Goal: Information Seeking & Learning: Learn about a topic

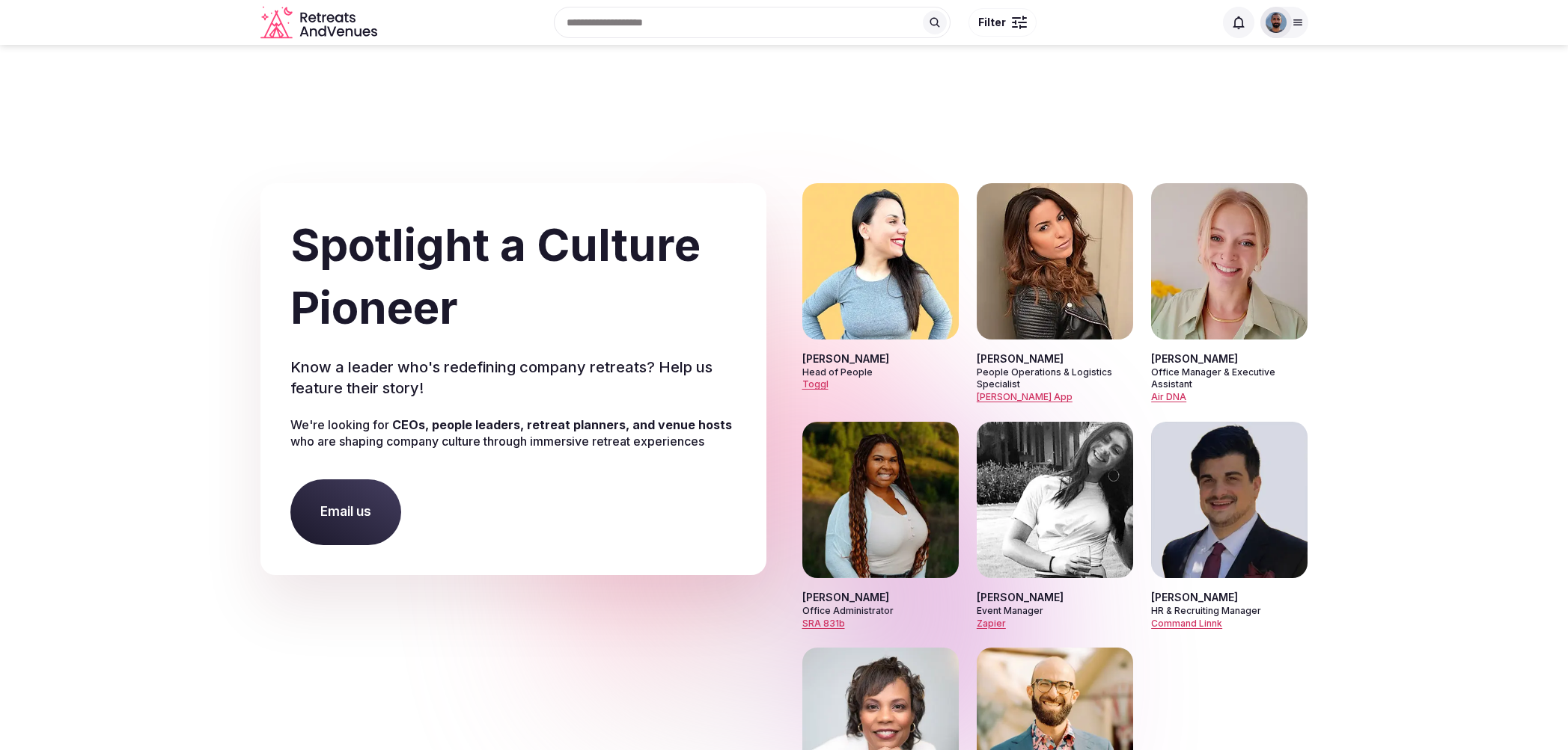
scroll to position [8311, 0]
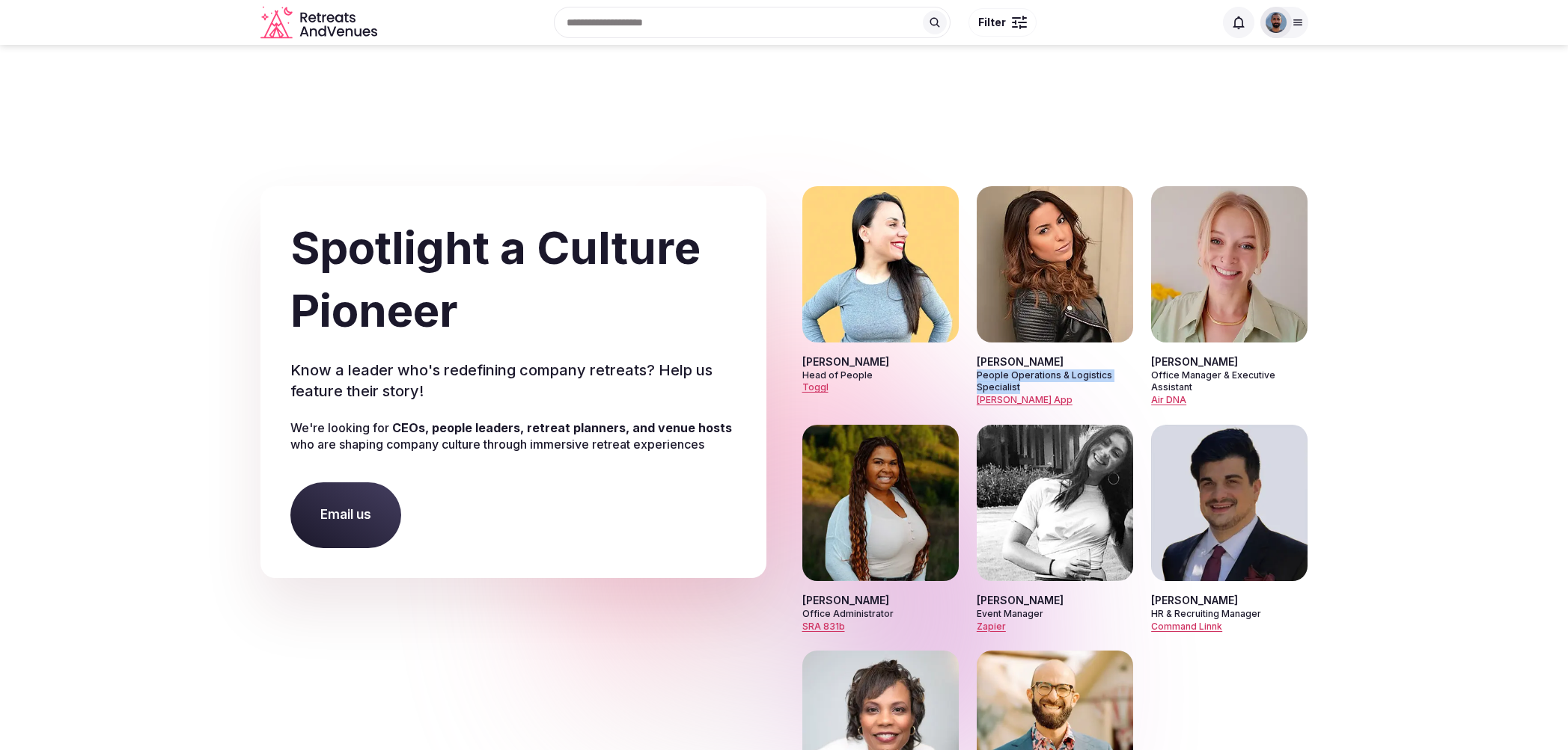
drag, startPoint x: 978, startPoint y: 303, endPoint x: 1018, endPoint y: 315, distance: 41.8
click at [1018, 370] on p "People Operations & Logistics Specialist" at bounding box center [1055, 383] width 157 height 25
copy p "People Operations & Logistics Specialist"
drag, startPoint x: 1193, startPoint y: 317, endPoint x: 1150, endPoint y: 309, distance: 43.7
click at [1150, 309] on div "[PERSON_NAME] Head of People Toggl [PERSON_NAME] People Operations & Logistics …" at bounding box center [1056, 523] width 506 height 673
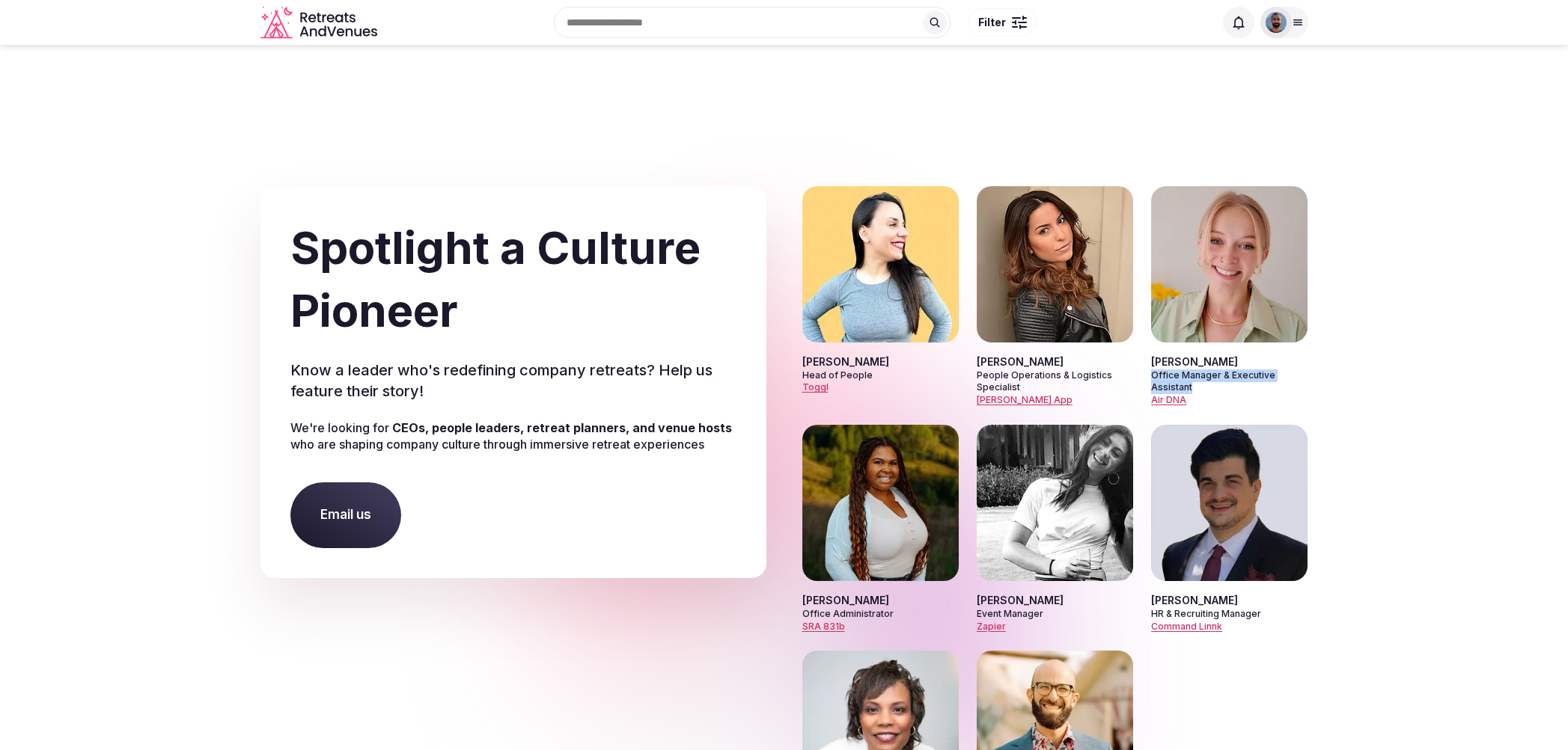
copy p "Office Manager & Executive Assistant"
drag, startPoint x: 814, startPoint y: 530, endPoint x: 795, endPoint y: 530, distance: 19.0
click at [795, 530] on div "Spotlight a Culture Pioneer Know a leader who's redefining company retreats? He…" at bounding box center [784, 523] width 1048 height 673
copy p "[PERSON_NAME]"
drag, startPoint x: 894, startPoint y: 542, endPoint x: 803, endPoint y: 542, distance: 91.0
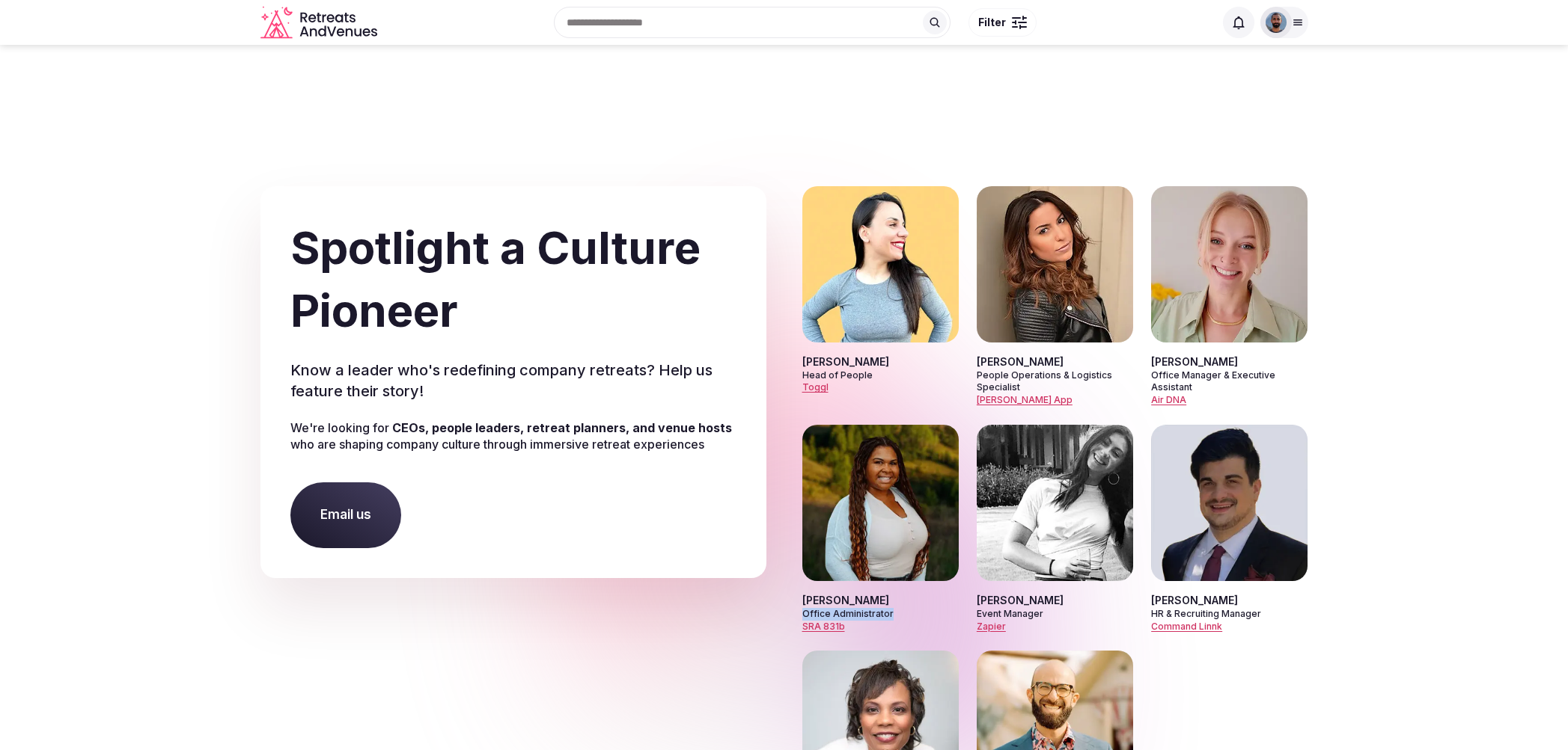
click at [803, 608] on p "Office Administrator" at bounding box center [881, 614] width 157 height 13
copy p "Office Administrator"
drag, startPoint x: 795, startPoint y: 553, endPoint x: 848, endPoint y: 554, distance: 53.0
click at [848, 554] on div "Spotlight a Culture Pioneer Know a leader who's redefining company retreats? He…" at bounding box center [784, 523] width 1048 height 673
copy link "SRA 831b"
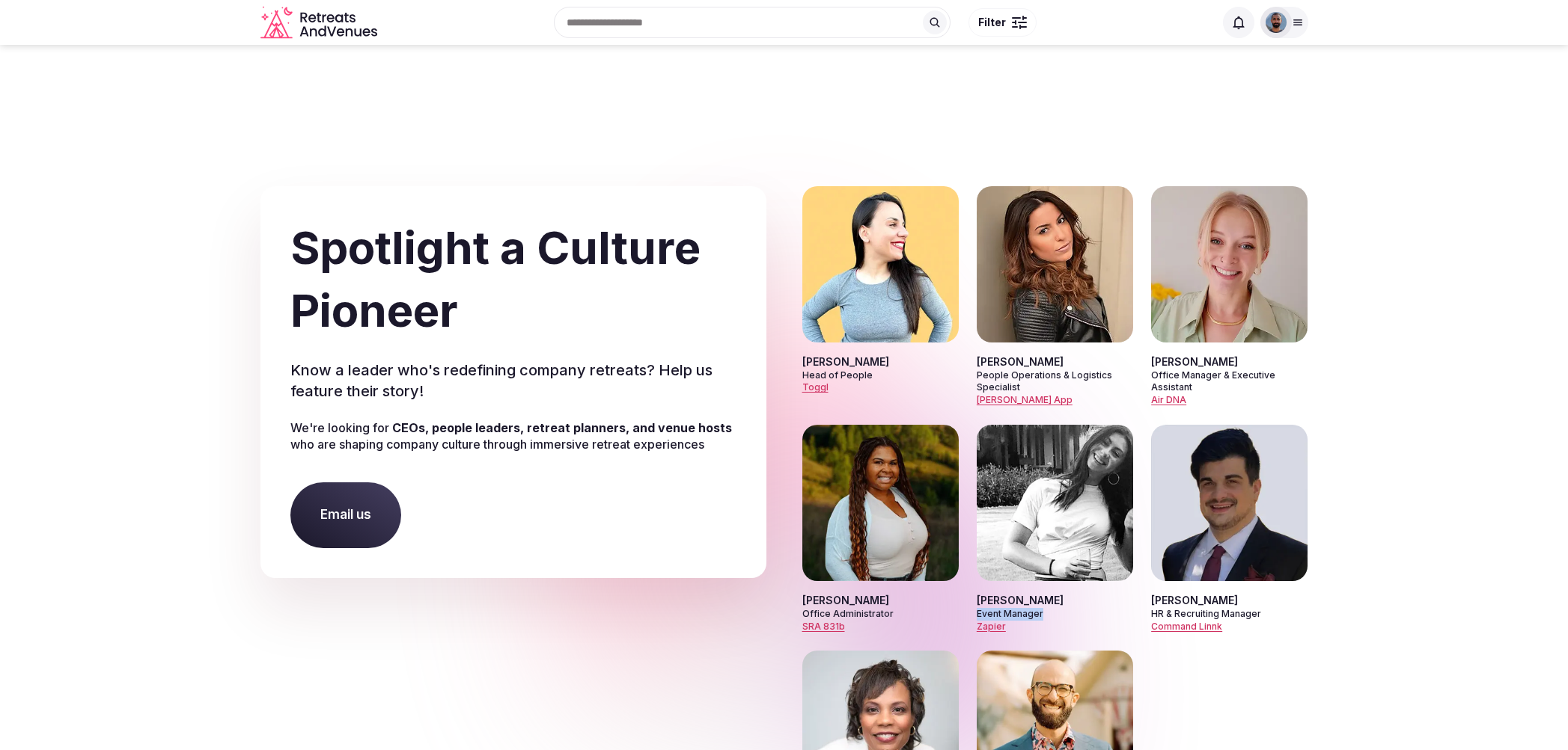
drag, startPoint x: 1052, startPoint y: 544, endPoint x: 972, endPoint y: 544, distance: 80.0
click at [972, 544] on div "[PERSON_NAME] Head of People Toggl [PERSON_NAME] People Operations & Logistics …" at bounding box center [1056, 523] width 506 height 673
copy p "Event Manager"
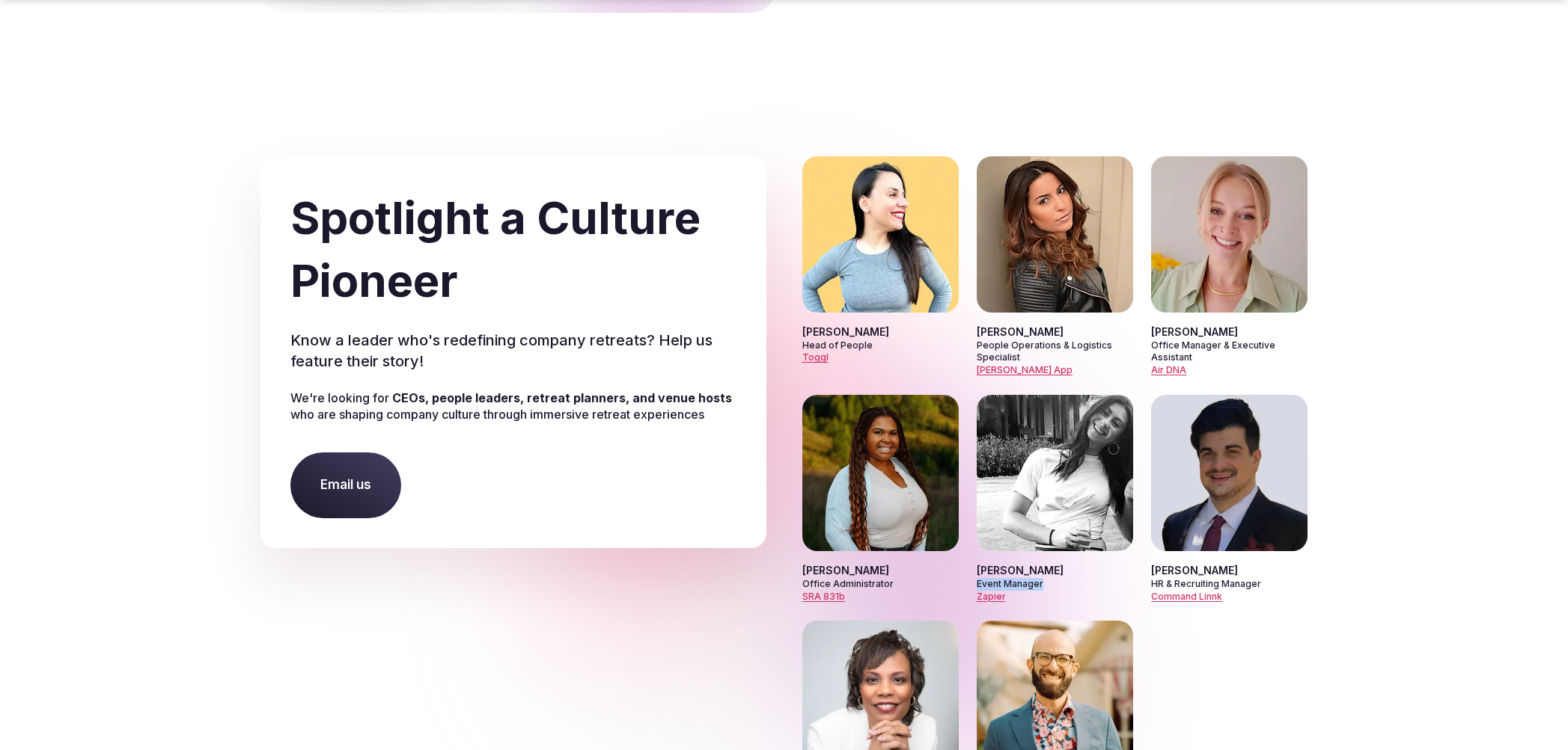
scroll to position [8350, 0]
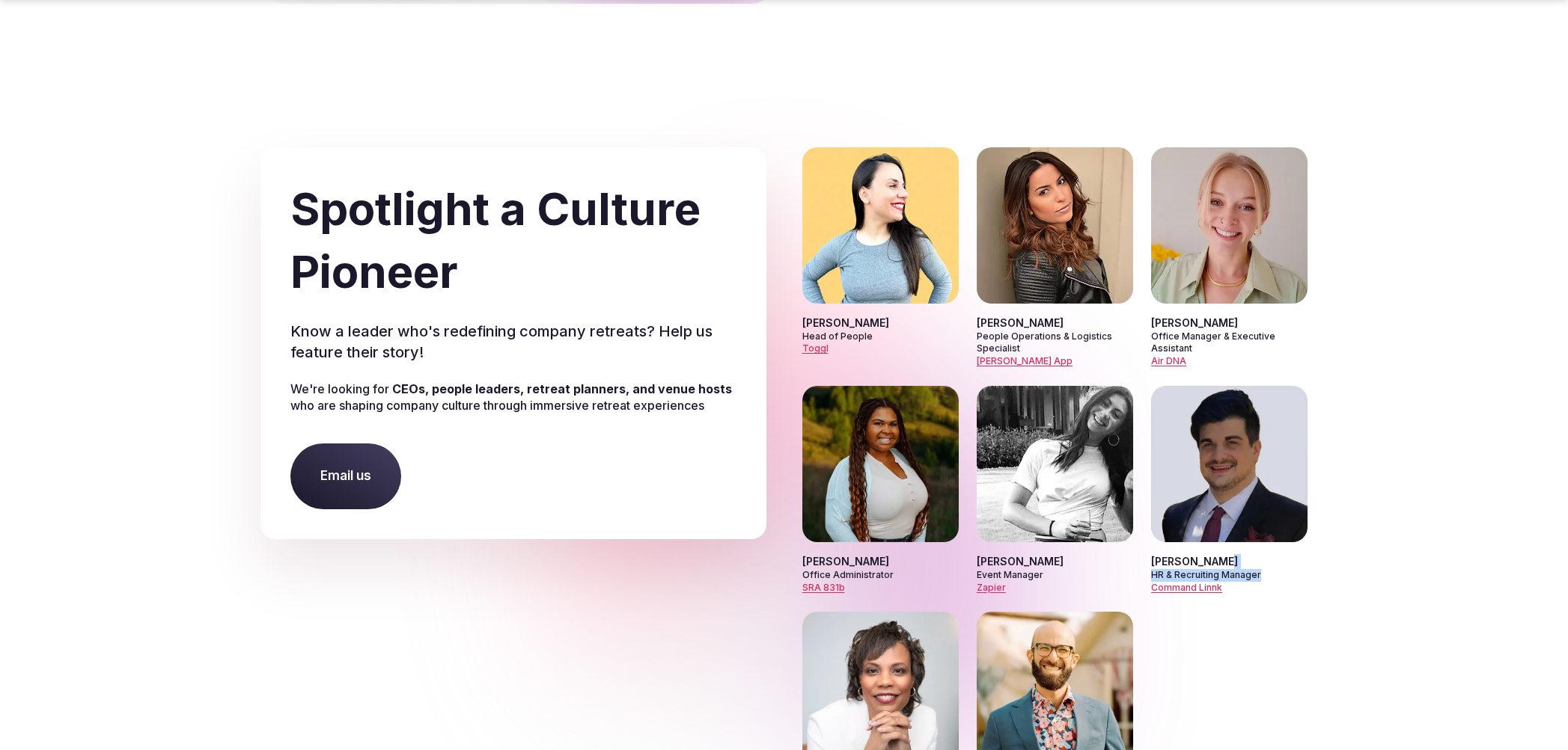
drag, startPoint x: 1263, startPoint y: 496, endPoint x: 1260, endPoint y: 504, distance: 8.5
click at [1260, 554] on div "[PERSON_NAME] HR & Recruiting Manager Command Linnk" at bounding box center [1230, 574] width 157 height 40
copy div "HR & Recruiting Manager"
drag, startPoint x: 1228, startPoint y: 514, endPoint x: 1150, endPoint y: 517, distance: 78.1
click at [1150, 517] on div "[PERSON_NAME] Head of People Toggl [PERSON_NAME] People Operations & Logistics …" at bounding box center [1056, 484] width 506 height 673
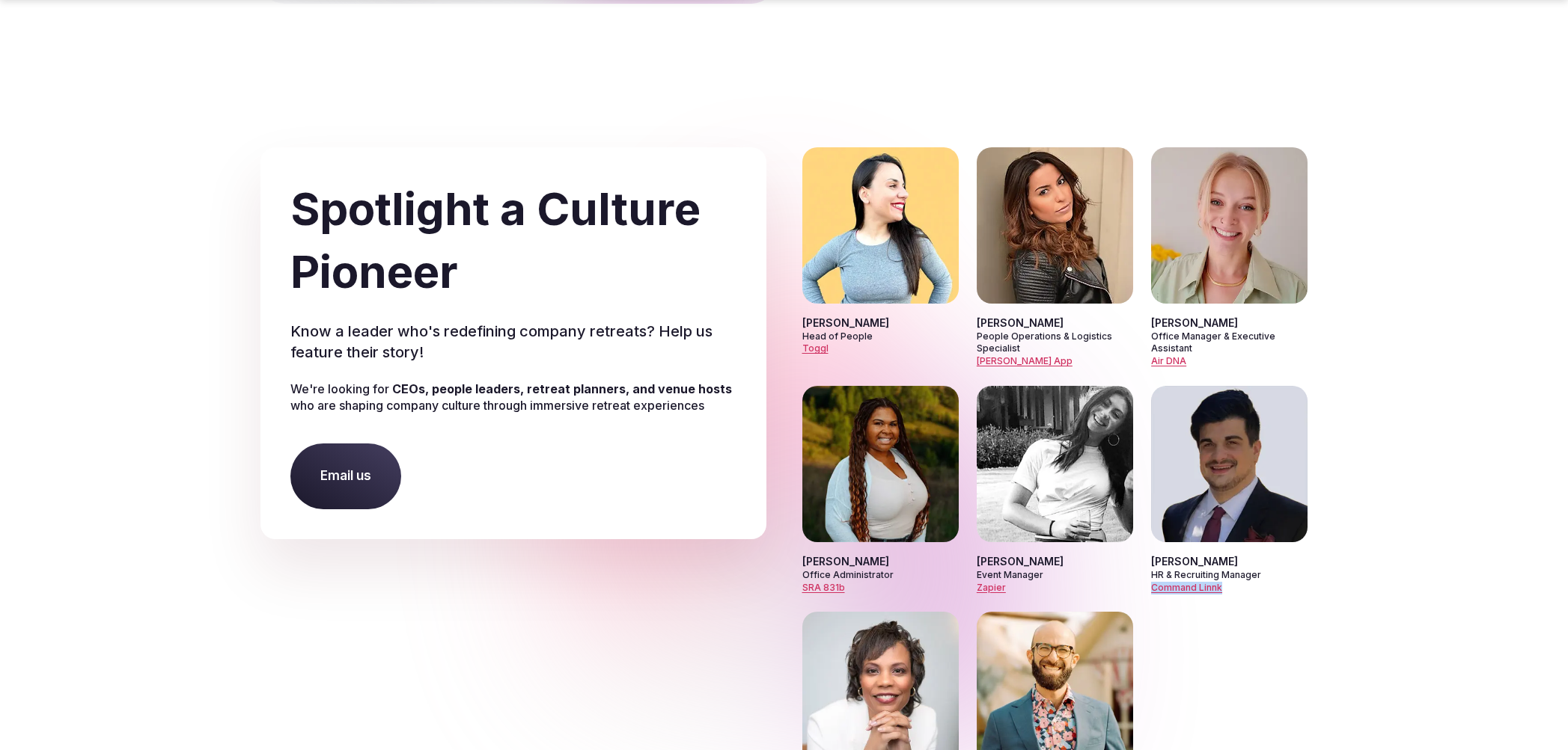
copy link "Command Linnk"
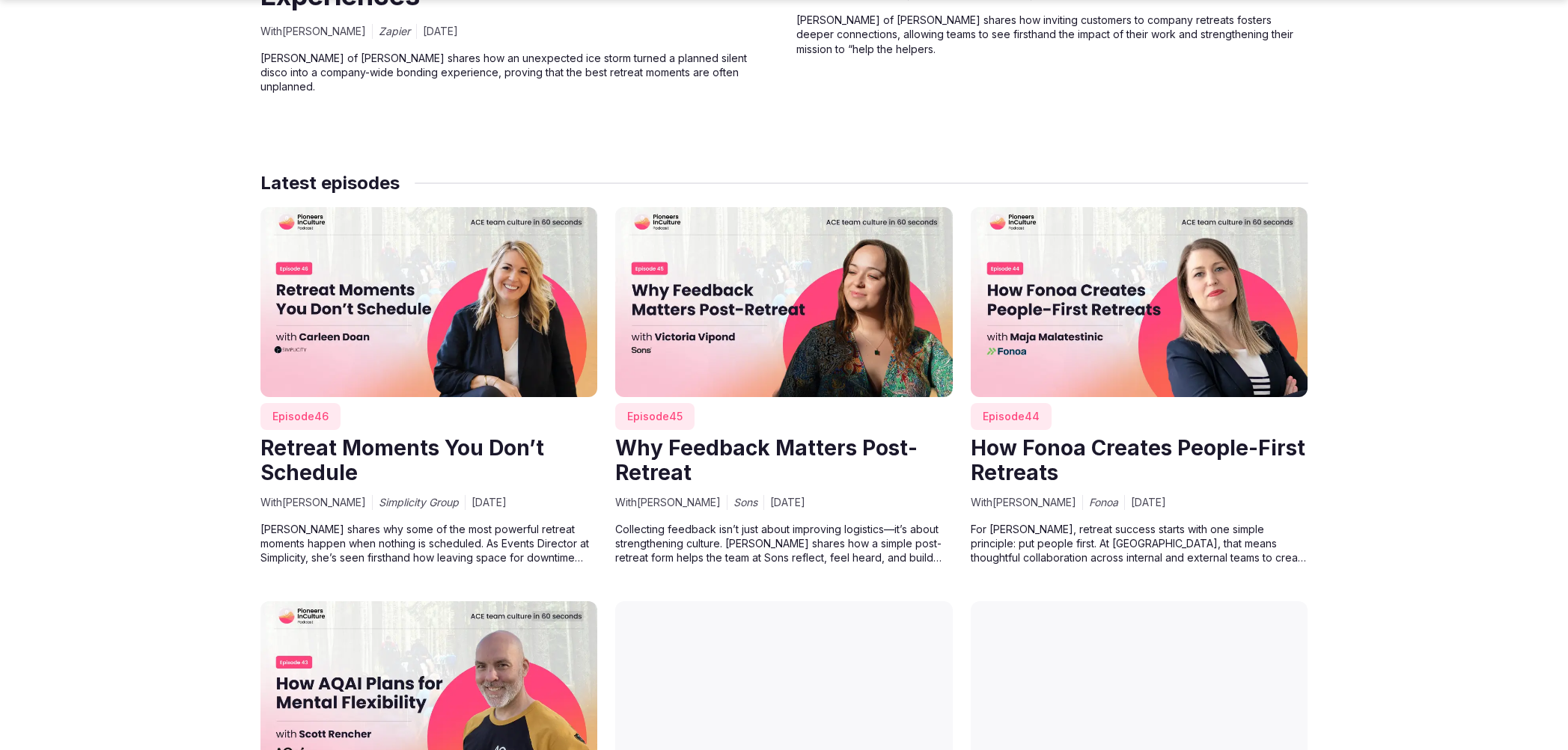
scroll to position [1396, 0]
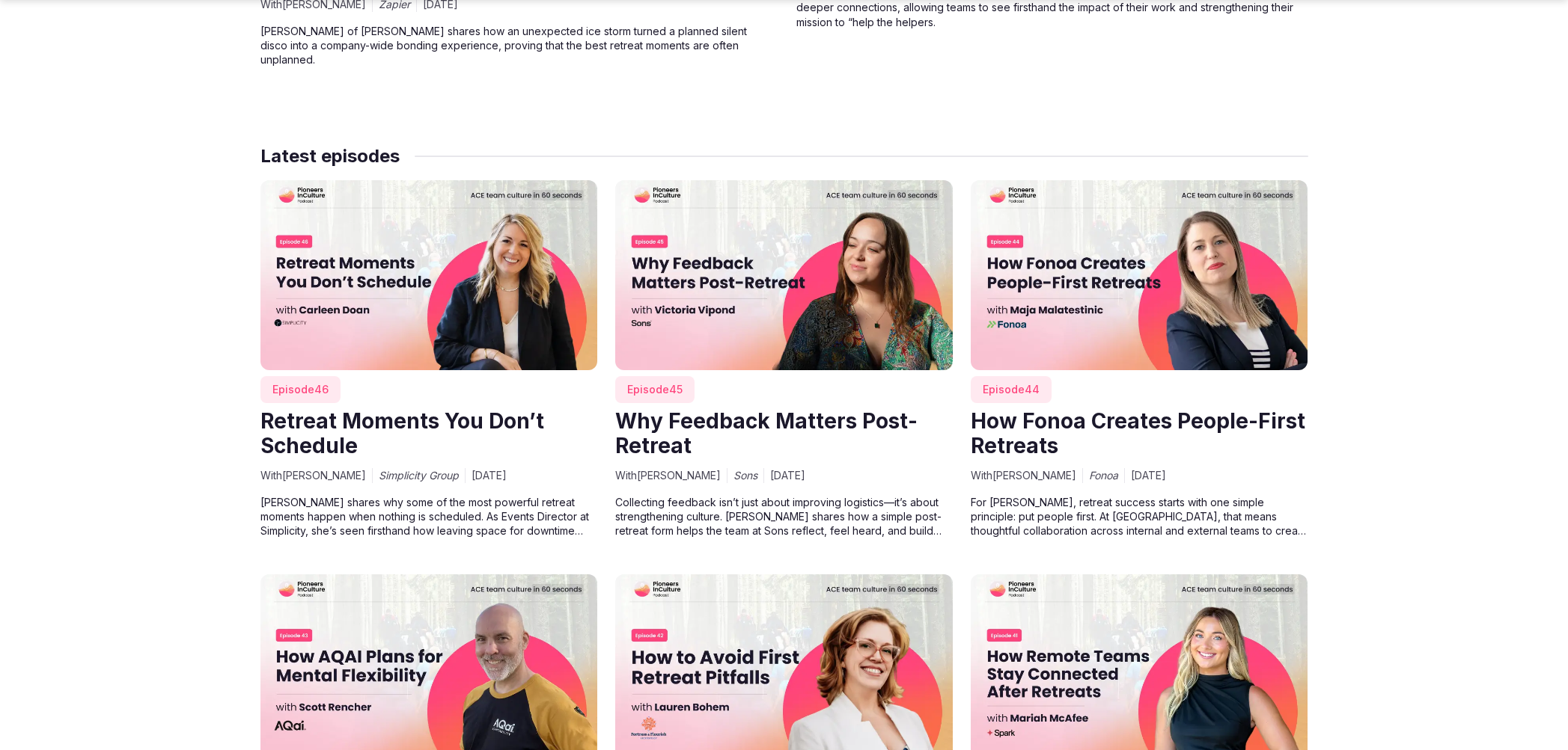
drag, startPoint x: 286, startPoint y: 461, endPoint x: 350, endPoint y: 460, distance: 64.0
click at [350, 468] on span "With [PERSON_NAME]" at bounding box center [312, 475] width 105 height 15
copy span "[PERSON_NAME]"
drag, startPoint x: 715, startPoint y: 458, endPoint x: 652, endPoint y: 458, distance: 63.0
click at [642, 468] on span "With [PERSON_NAME]" at bounding box center [667, 475] width 105 height 15
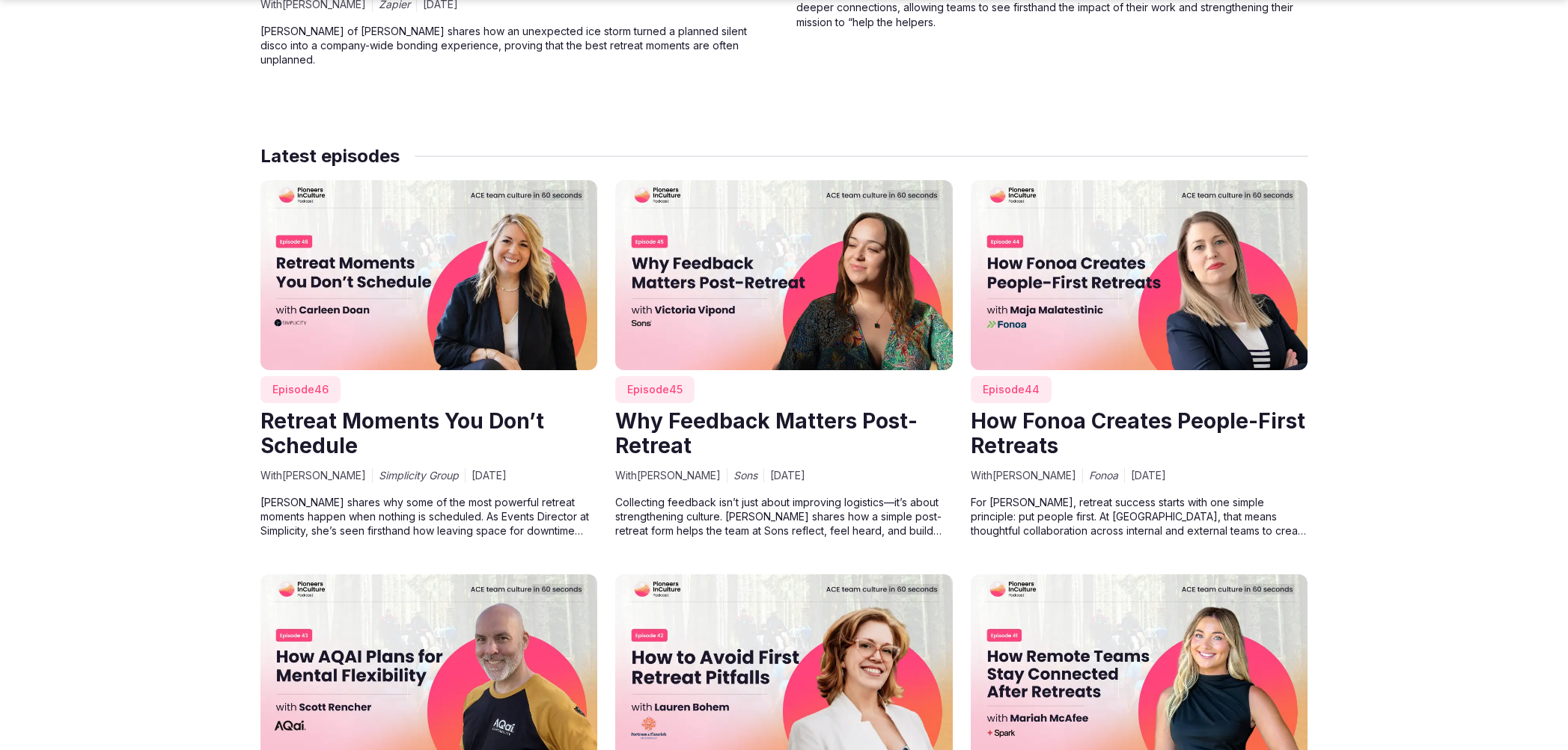
copy span "[PERSON_NAME]"
drag, startPoint x: 998, startPoint y: 459, endPoint x: 1080, endPoint y: 458, distance: 82.0
click at [1076, 468] on span "With [PERSON_NAME]" at bounding box center [1023, 475] width 105 height 15
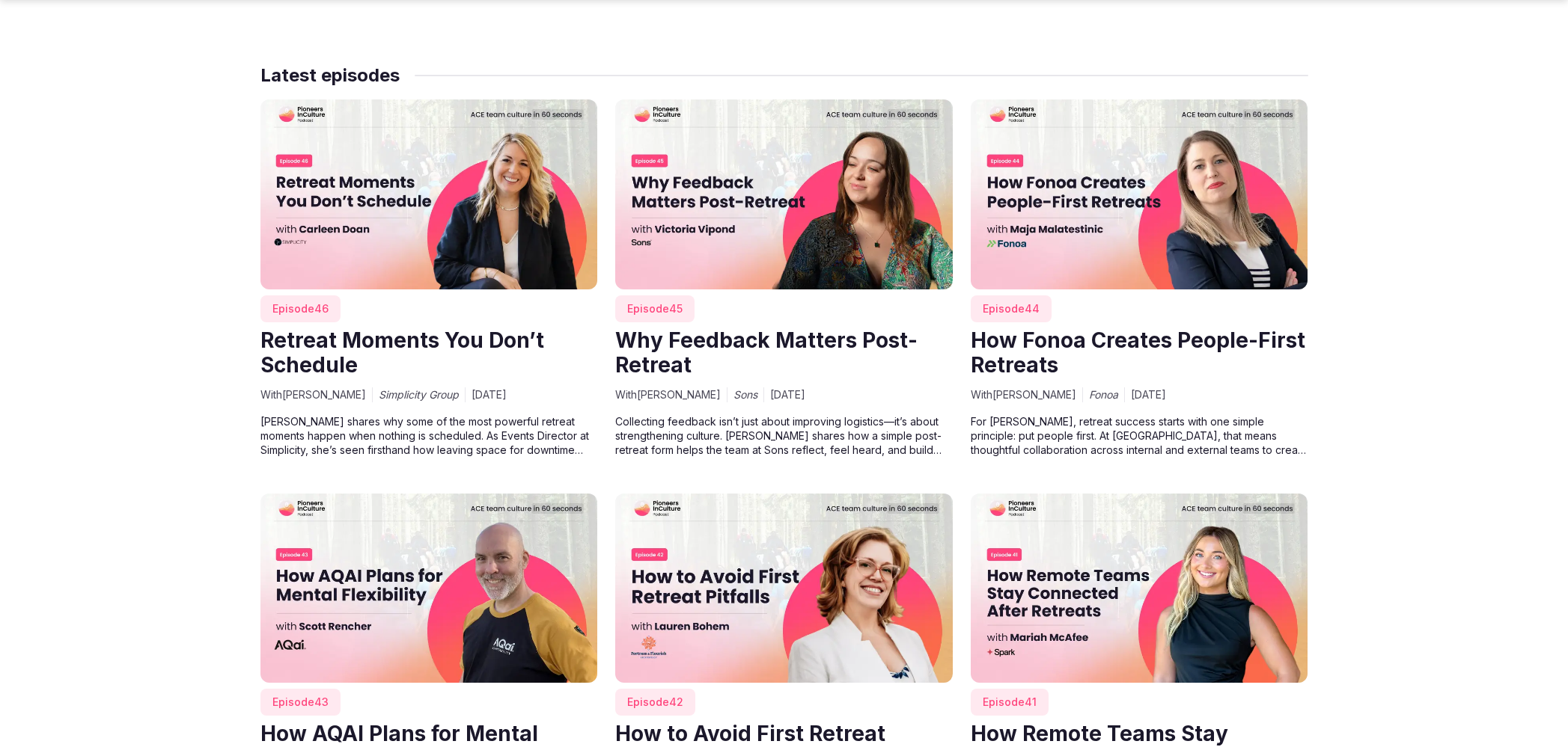
scroll to position [1536, 0]
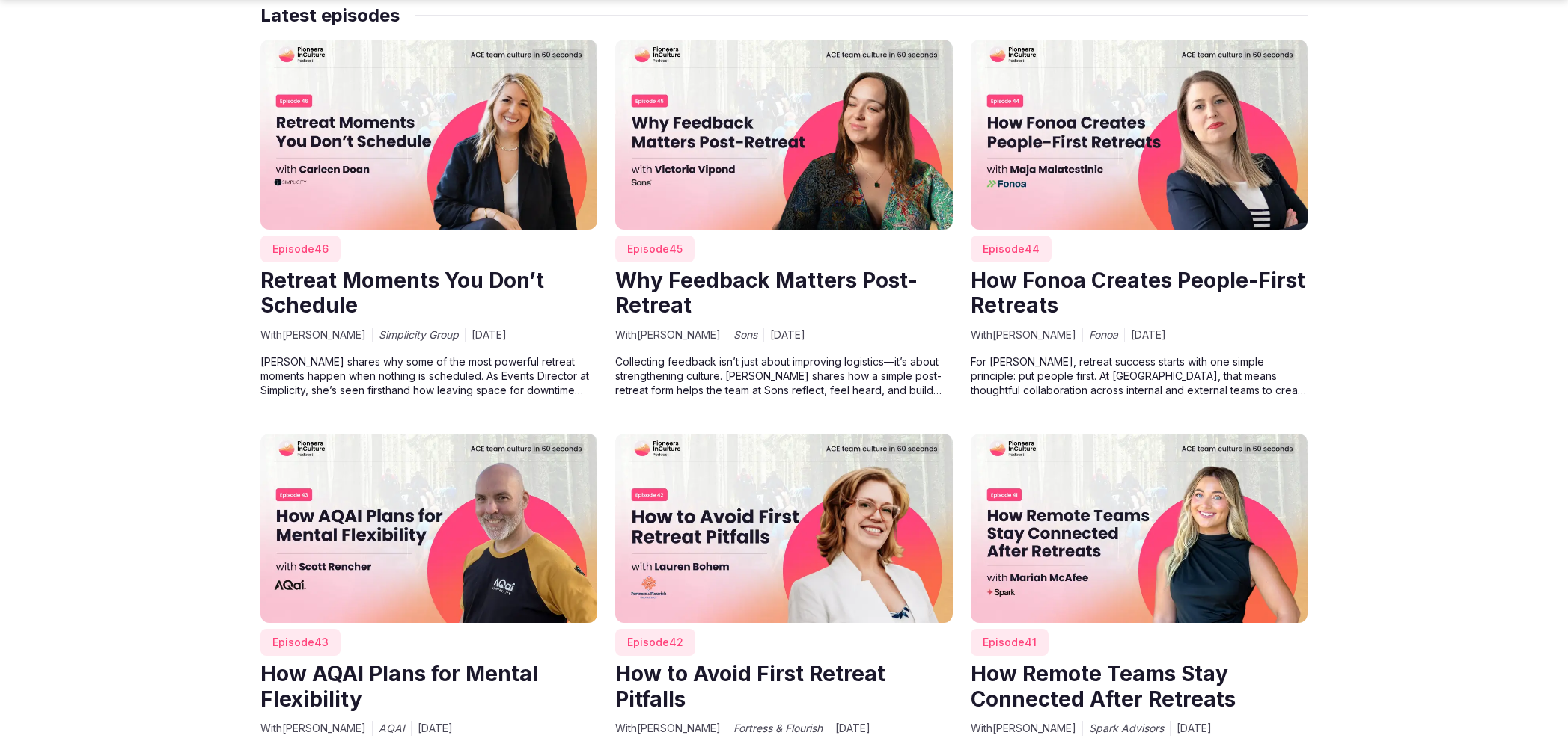
drag, startPoint x: 355, startPoint y: 706, endPoint x: 287, endPoint y: 708, distance: 68.0
click at [287, 721] on span "With [PERSON_NAME]" at bounding box center [312, 728] width 105 height 15
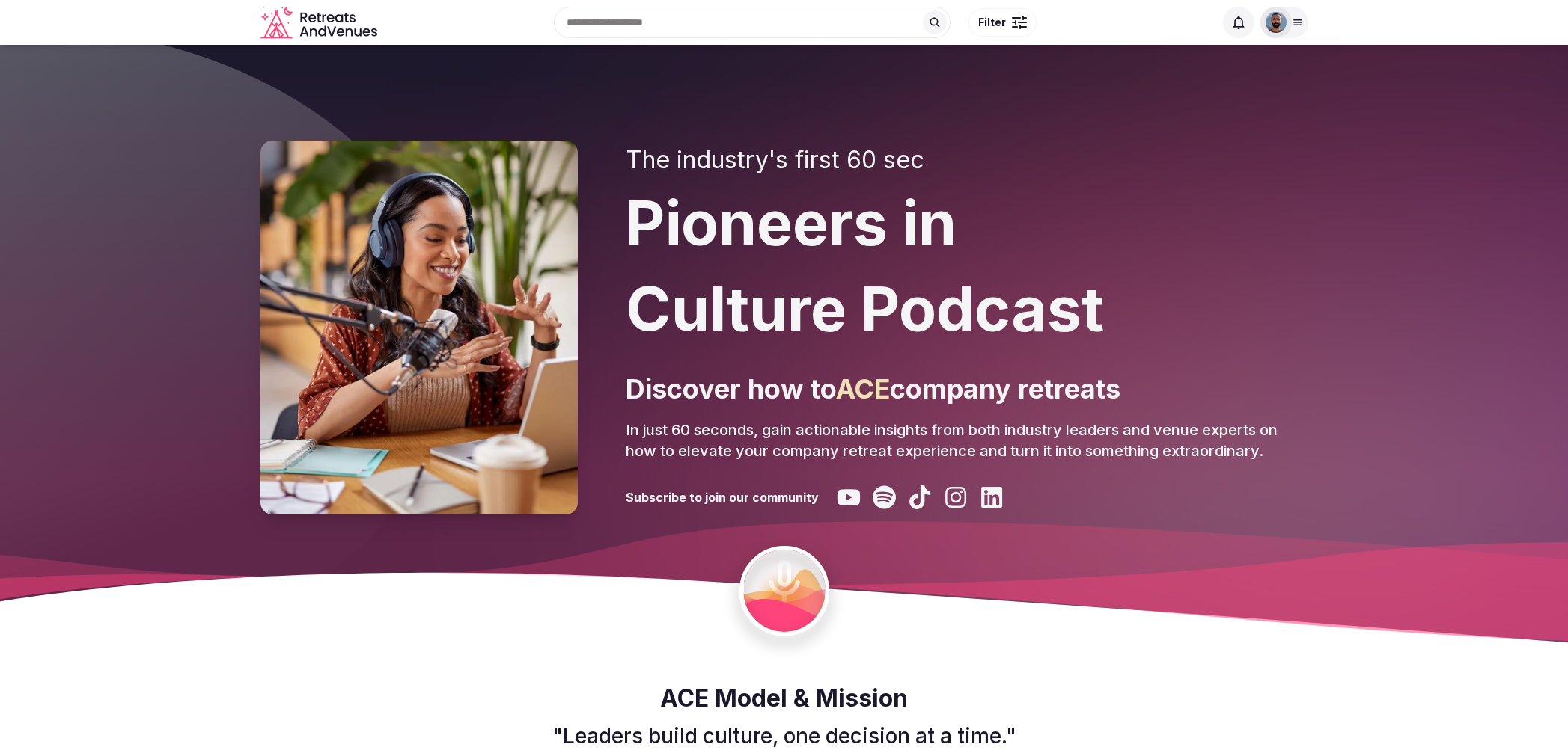
scroll to position [0, 0]
